Goal: Complete application form

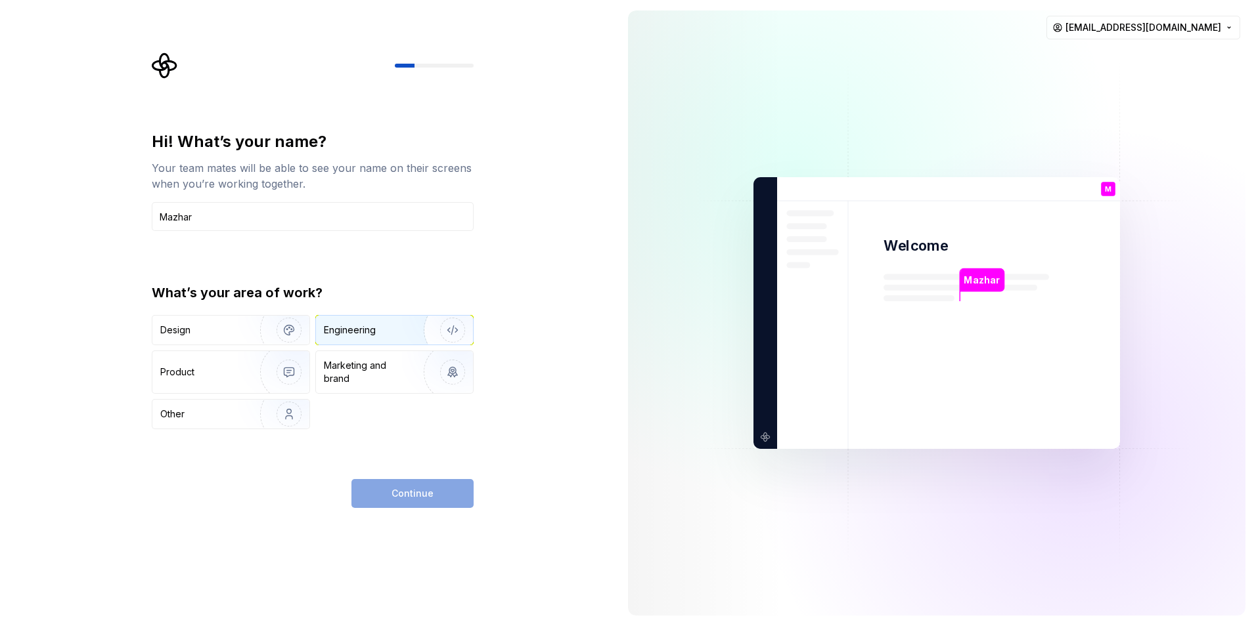
type input "Mazhar"
click at [348, 325] on div "Engineering" at bounding box center [350, 330] width 52 height 13
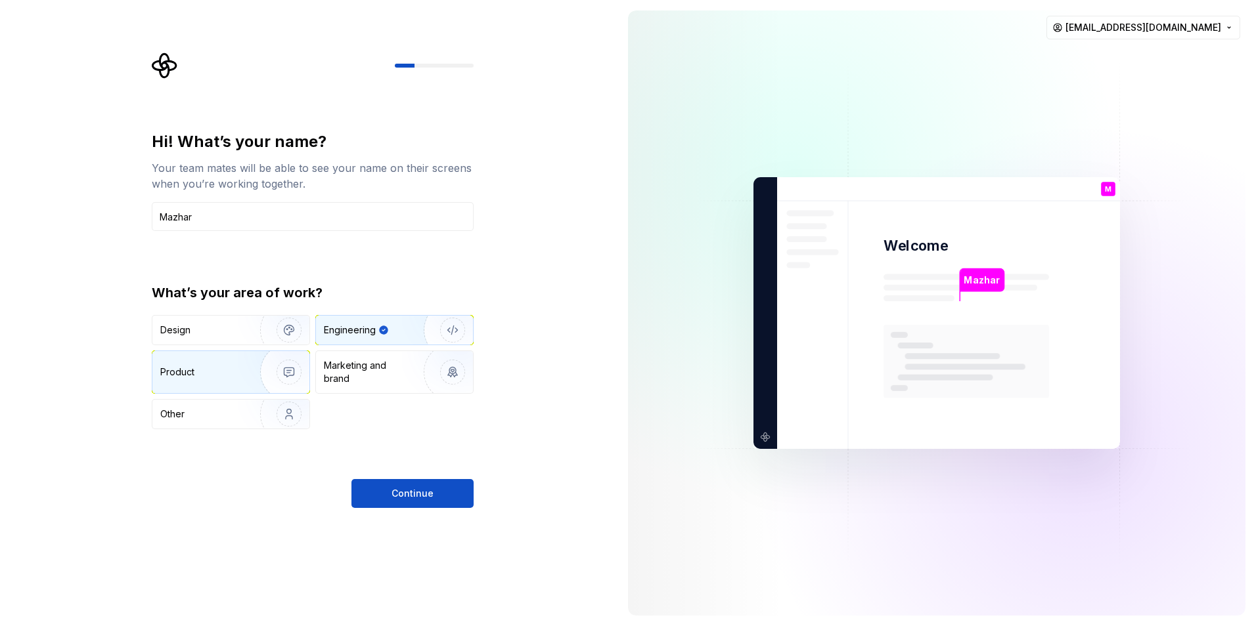
click at [235, 385] on div "Product" at bounding box center [230, 372] width 157 height 42
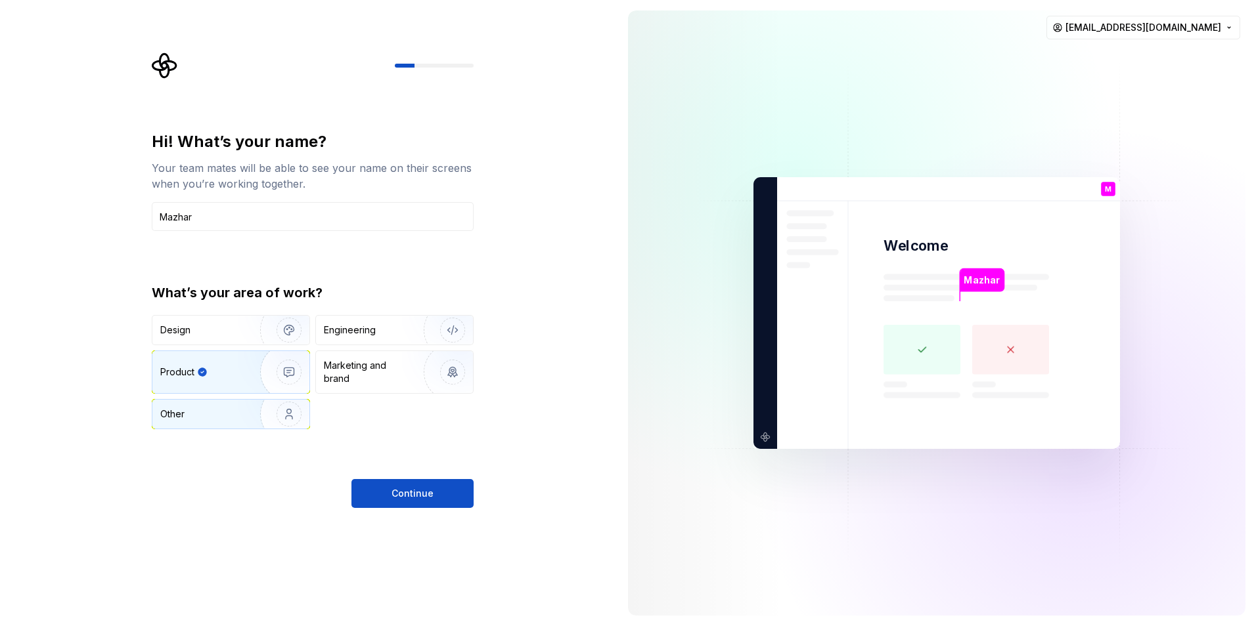
click at [252, 417] on img "button" at bounding box center [280, 414] width 84 height 88
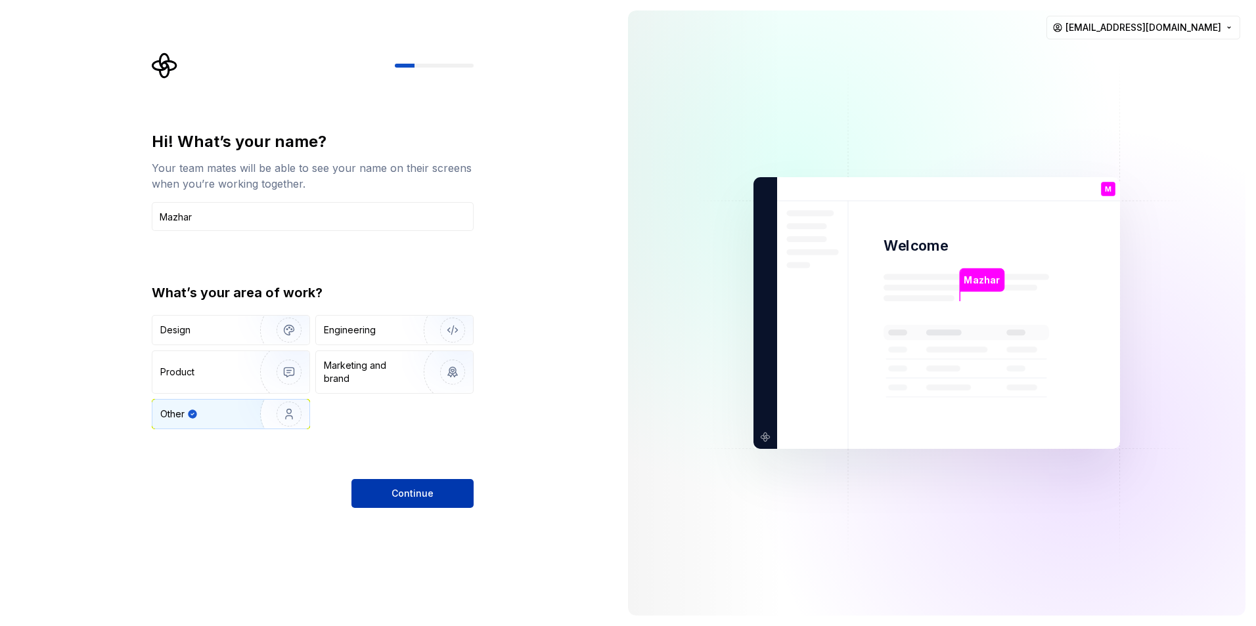
click at [398, 490] on span "Continue" at bounding box center [412, 493] width 42 height 13
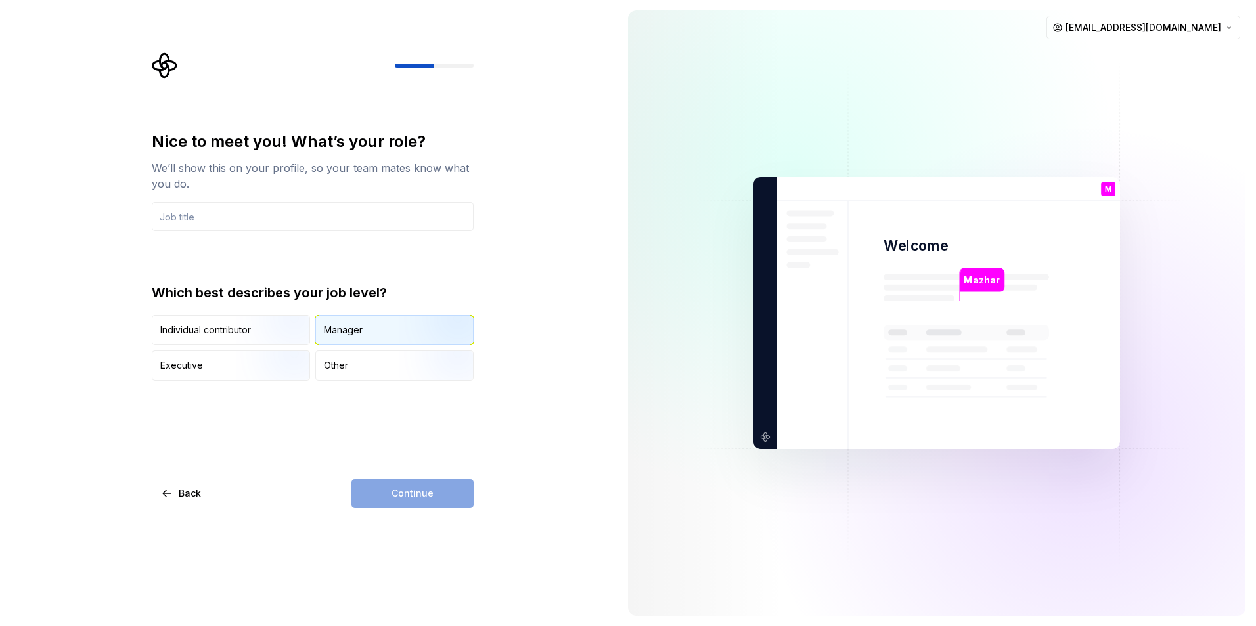
click at [328, 319] on div "Manager" at bounding box center [394, 330] width 157 height 29
click at [397, 493] on div "Continue" at bounding box center [412, 493] width 122 height 29
click at [354, 219] on input "text" at bounding box center [313, 216] width 322 height 29
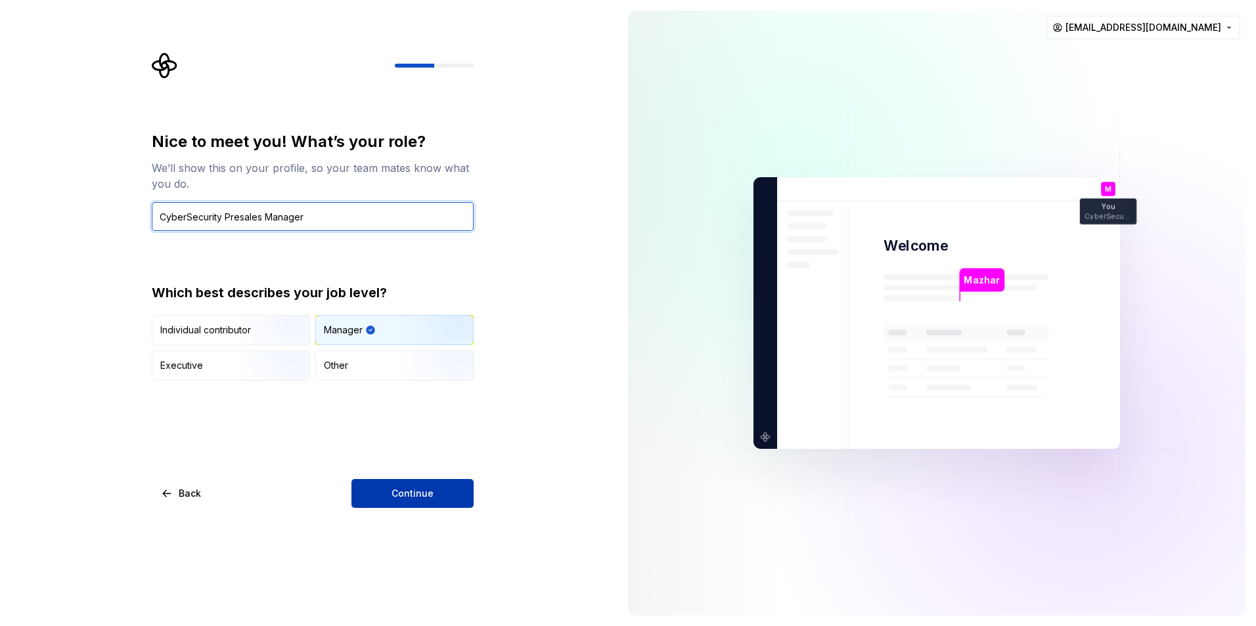
type input "CyberSecurity Presales Manager"
click at [413, 490] on span "Continue" at bounding box center [412, 493] width 42 height 13
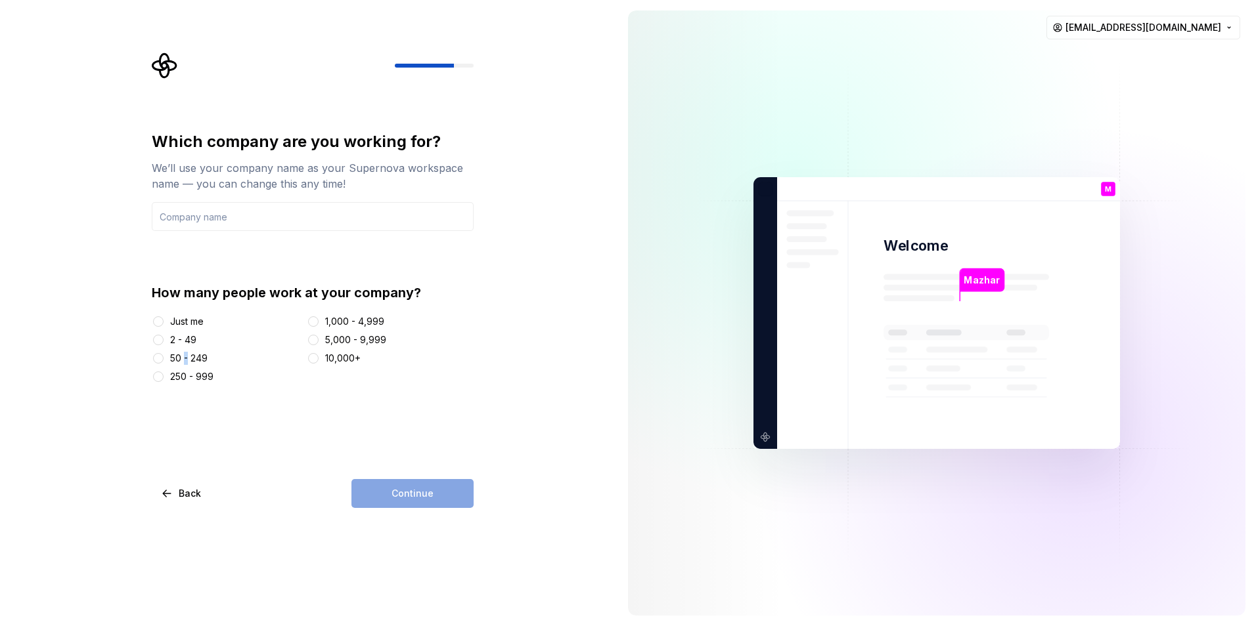
drag, startPoint x: 188, startPoint y: 362, endPoint x: 183, endPoint y: 349, distance: 13.3
click at [183, 349] on div "Just me 2 - 49 50 - 249 250 - 999 1,000 - 4,999 5,000 - 9,999 10,000+" at bounding box center [313, 349] width 322 height 68
click at [183, 344] on div "2 - 49" at bounding box center [183, 340] width 26 height 13
click at [164, 344] on button "2 - 49" at bounding box center [158, 340] width 11 height 11
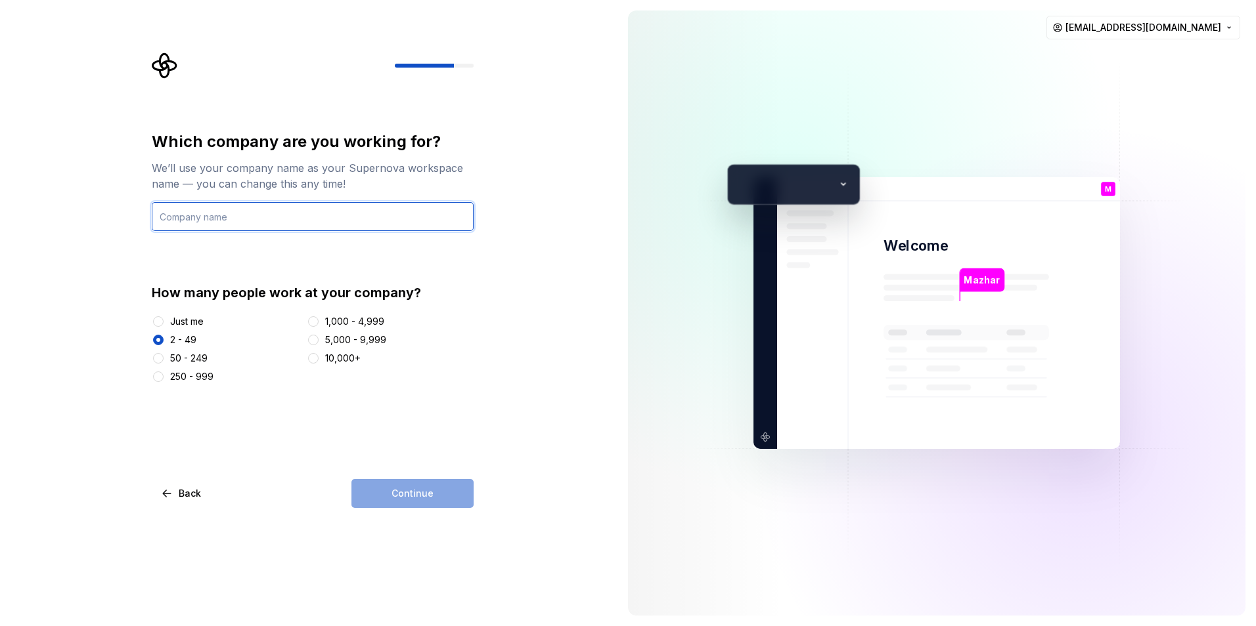
click at [269, 219] on input "text" at bounding box center [313, 216] width 322 height 29
type input "Infotech"
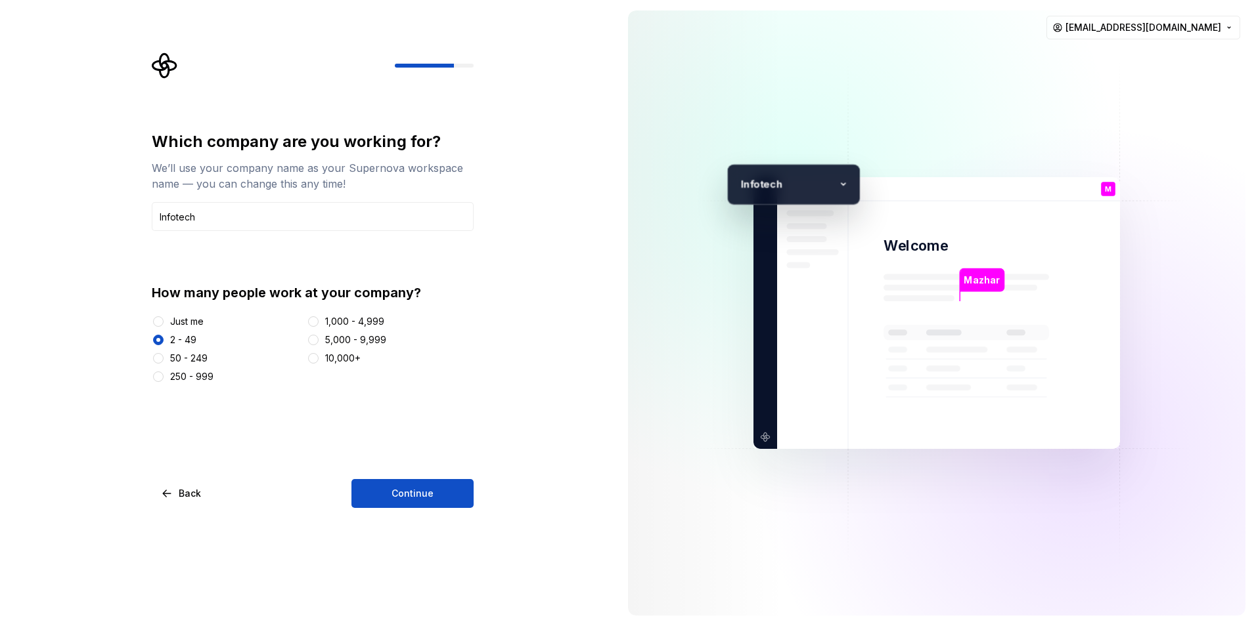
click at [375, 488] on button "Continue" at bounding box center [412, 493] width 122 height 29
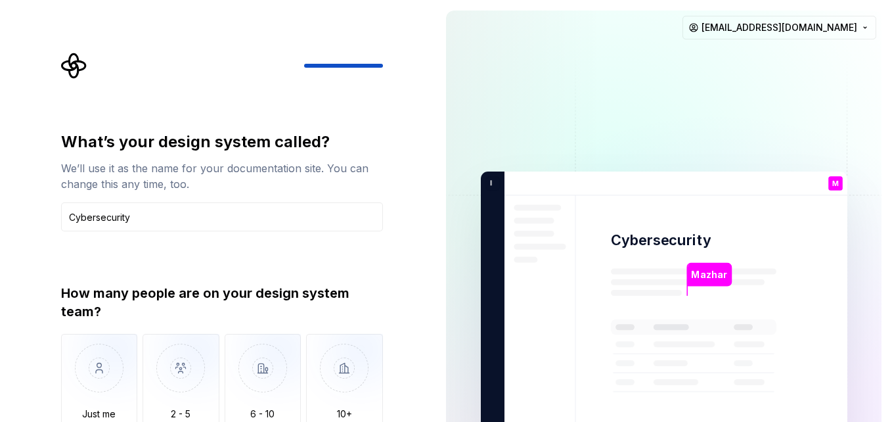
type input "Cybersecurity"
click at [202, 279] on div "What’s your design system called? We’ll use it as the name for your documentati…" at bounding box center [222, 291] width 322 height 320
click at [176, 362] on img "button" at bounding box center [180, 378] width 77 height 88
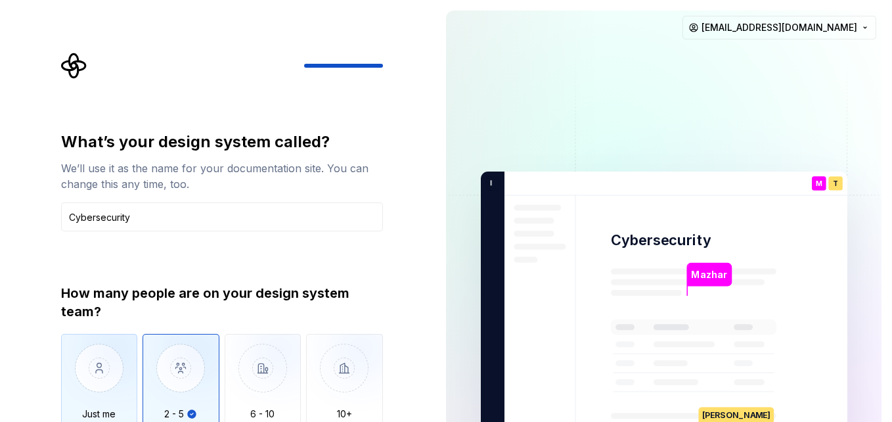
click at [61, 355] on img "button" at bounding box center [99, 378] width 77 height 88
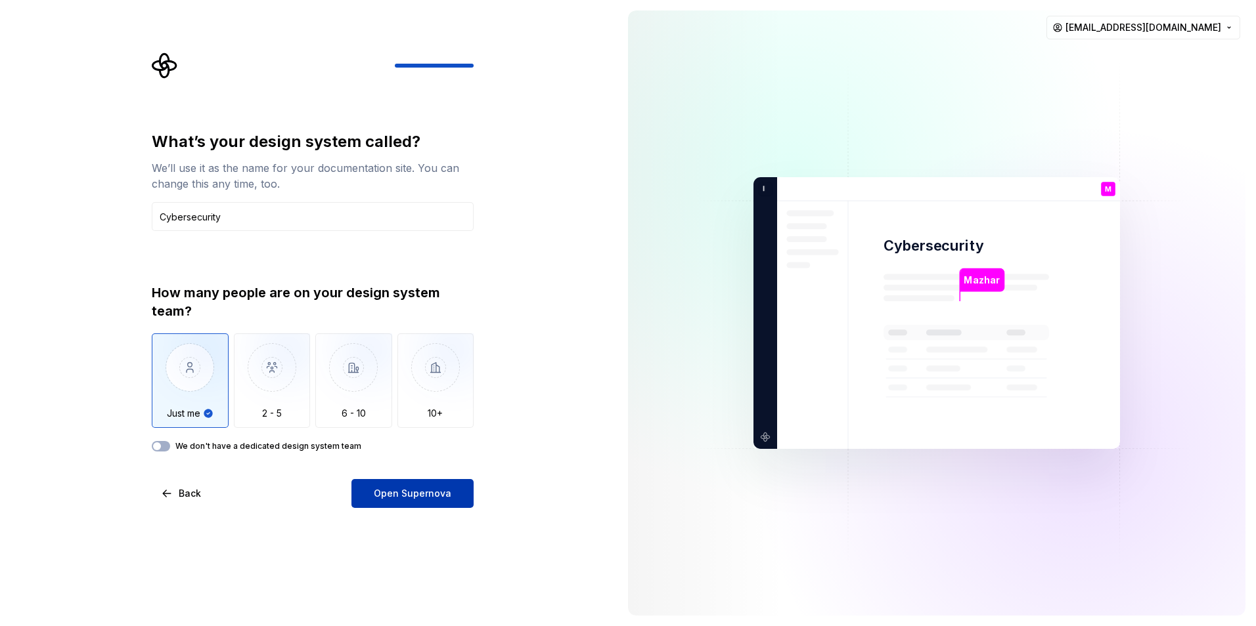
click at [470, 493] on button "Open Supernova" at bounding box center [412, 493] width 122 height 29
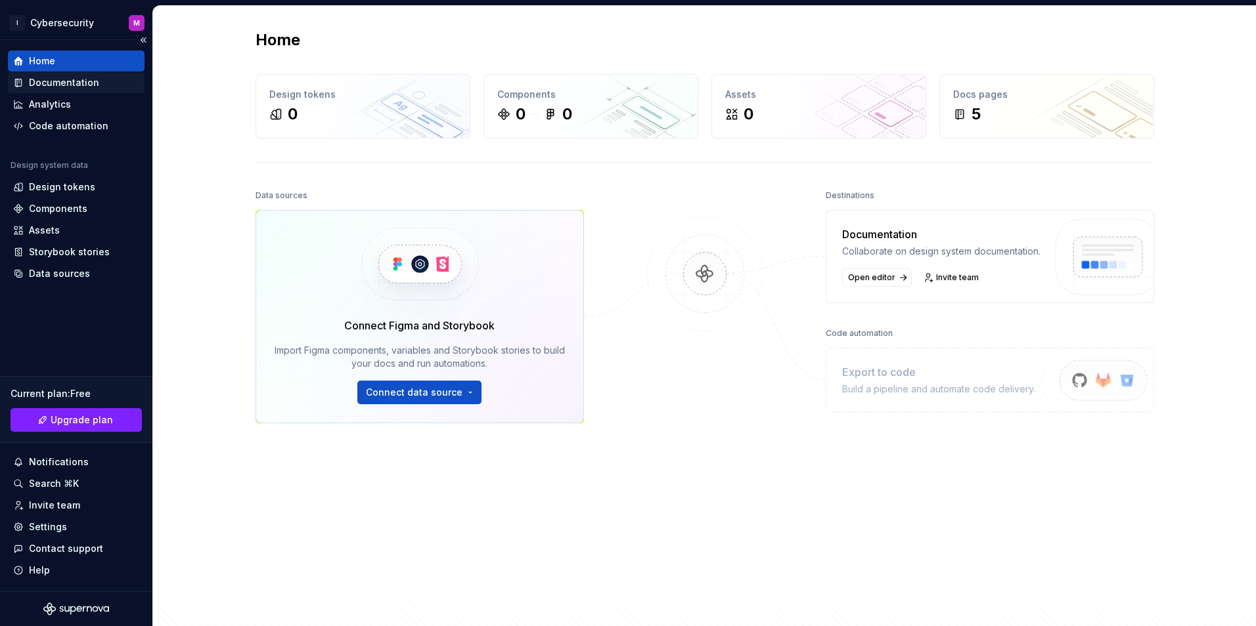
click at [83, 72] on div "Documentation" at bounding box center [76, 82] width 137 height 21
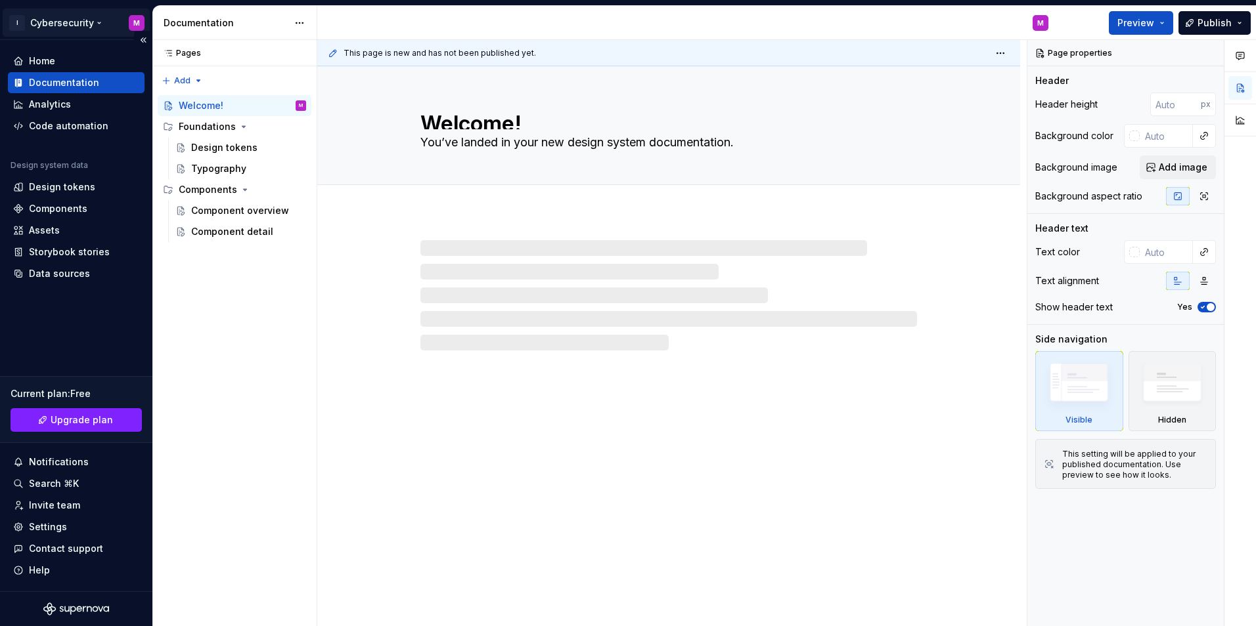
click at [138, 21] on html "I Cybersecurity M Home Documentation Analytics Code automation Design system da…" at bounding box center [628, 313] width 1256 height 626
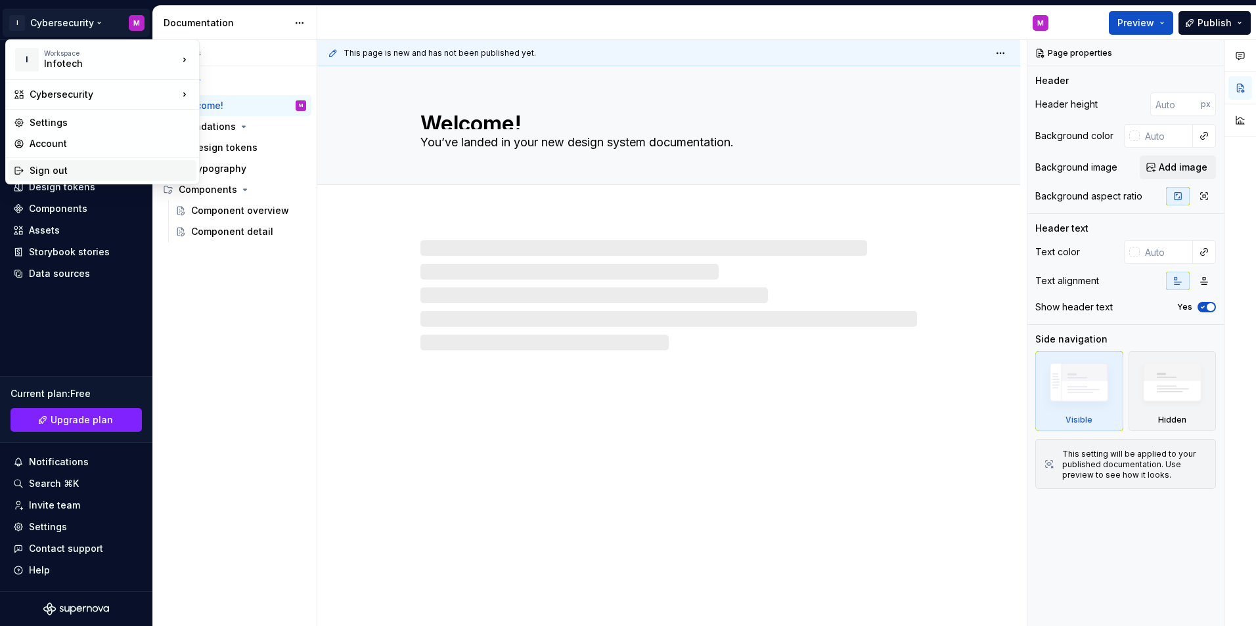
click at [81, 169] on div "Sign out" at bounding box center [111, 170] width 162 height 13
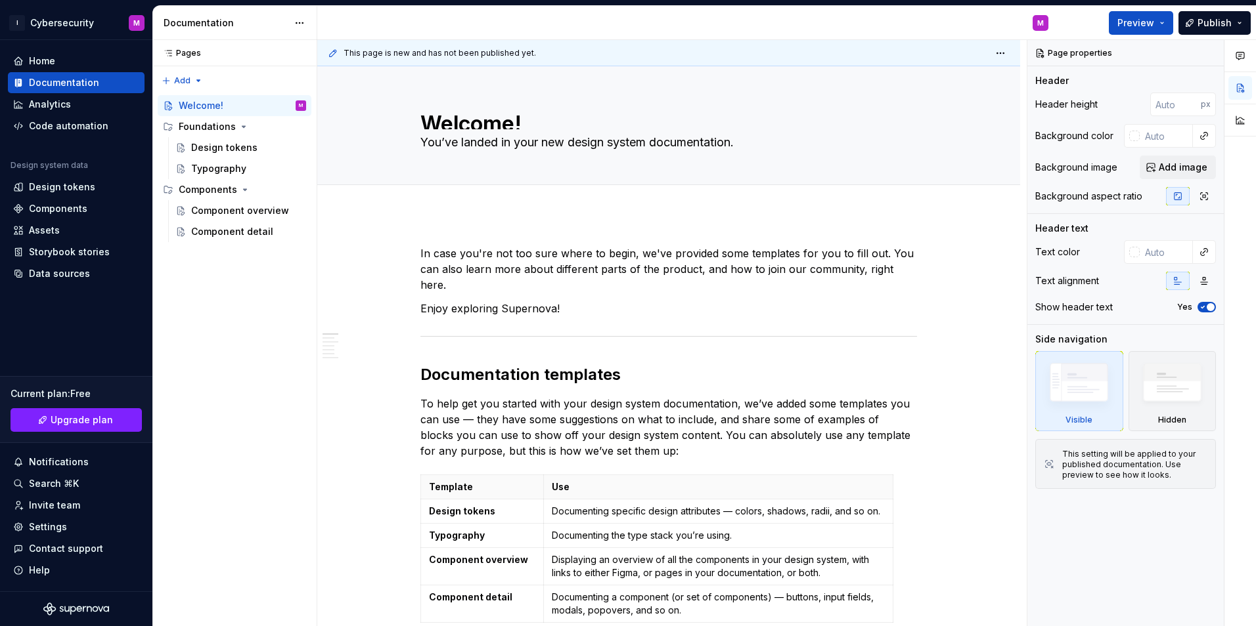
type textarea "*"
